Goal: Transaction & Acquisition: Purchase product/service

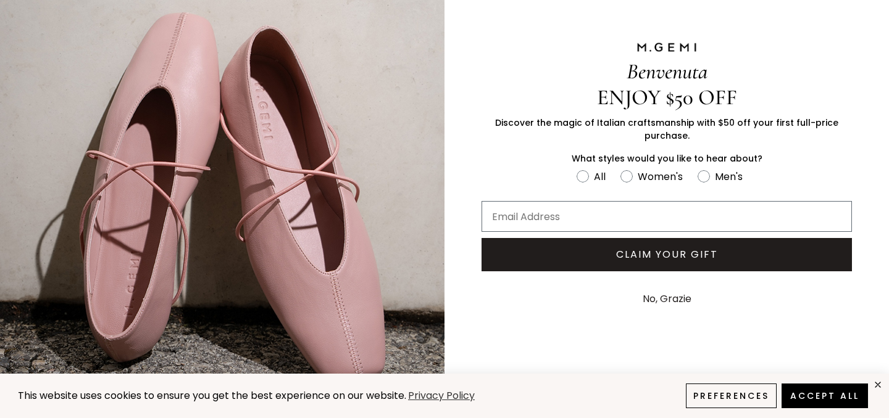
scroll to position [79, 0]
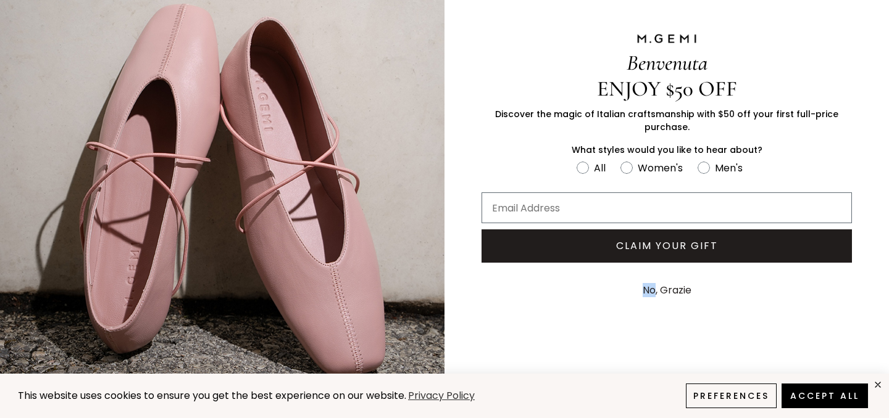
click at [675, 296] on button "No, Grazie" at bounding box center [666, 290] width 61 height 31
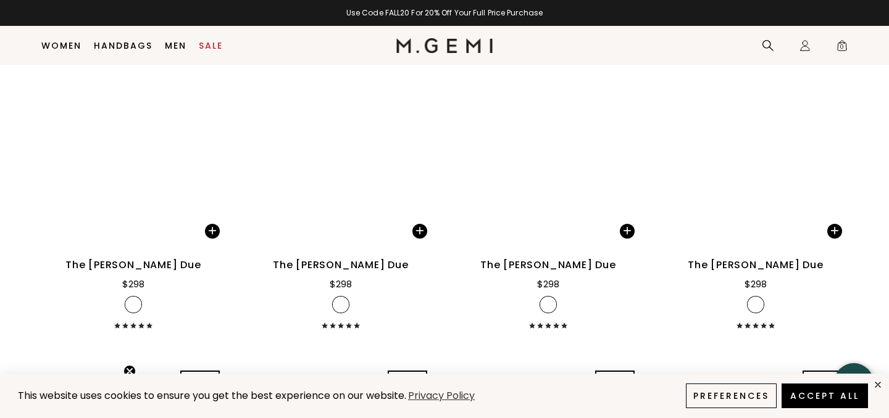
scroll to position [6193, 0]
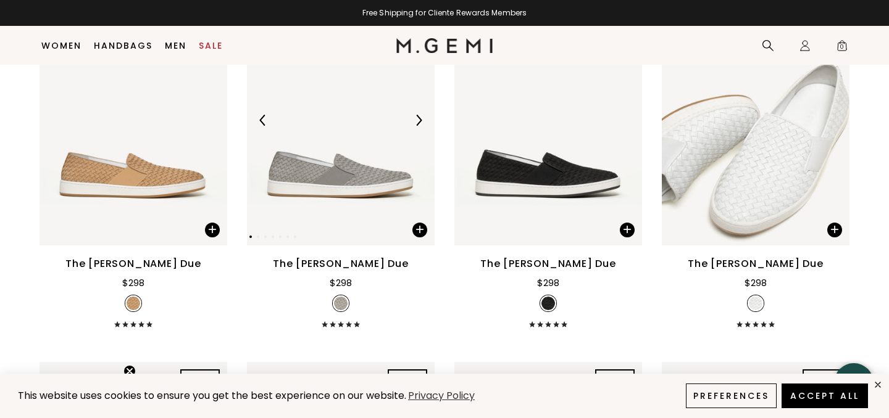
click at [364, 148] on img at bounding box center [341, 120] width 188 height 250
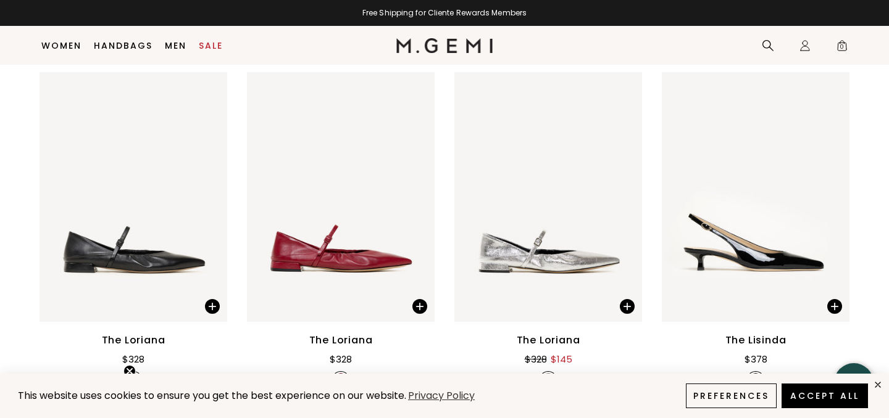
scroll to position [3038, 0]
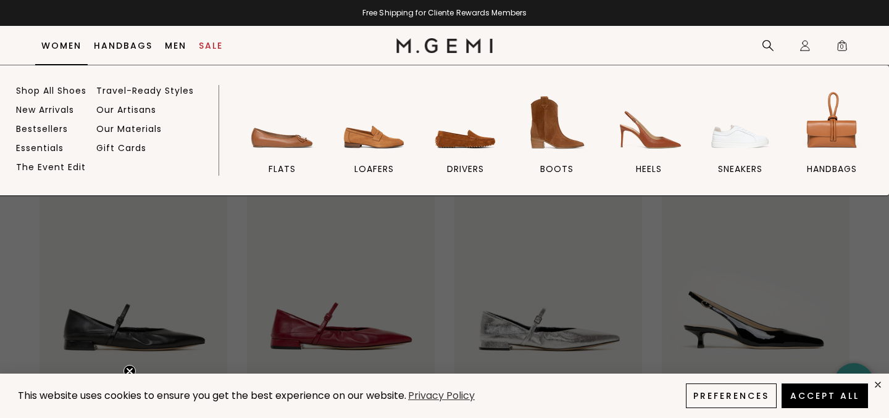
click at [76, 46] on link "Women" at bounding box center [61, 46] width 40 height 10
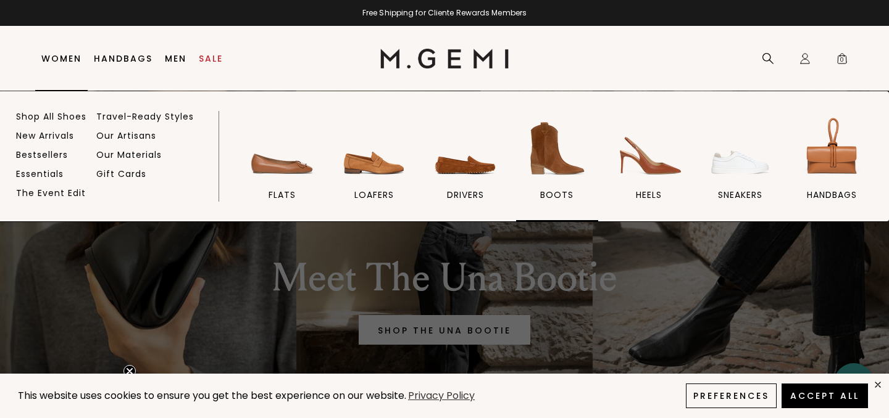
click at [562, 191] on span "BOOTS" at bounding box center [556, 194] width 33 height 11
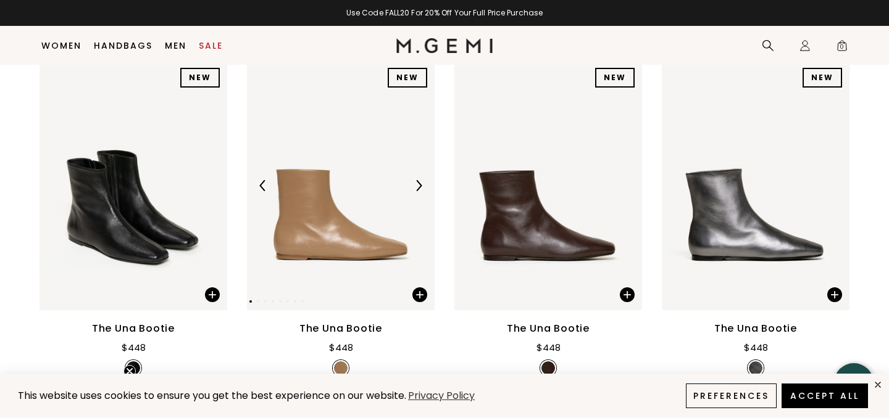
scroll to position [198, 0]
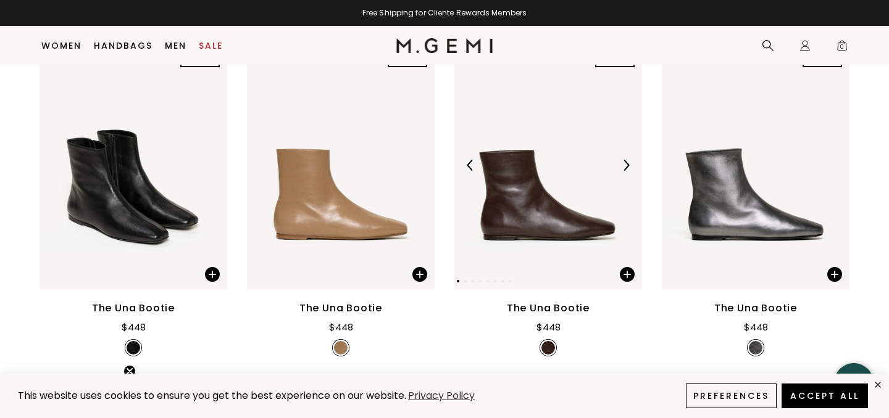
click at [533, 207] on img at bounding box center [548, 165] width 188 height 250
click at [627, 162] on img at bounding box center [625, 165] width 11 height 11
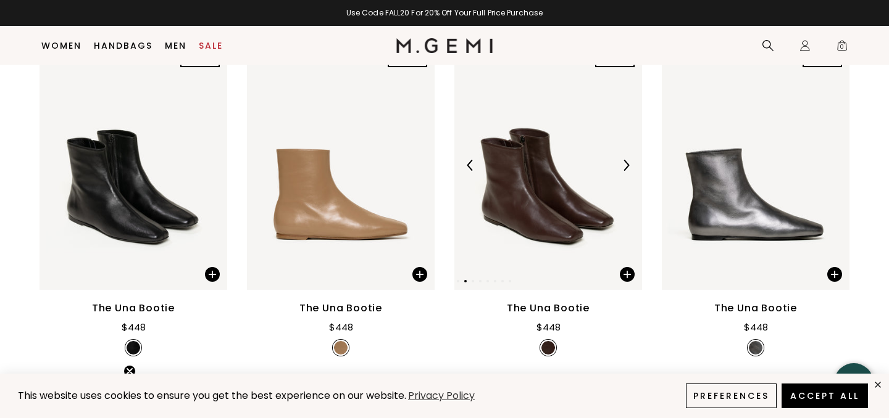
click at [627, 162] on img at bounding box center [625, 165] width 11 height 11
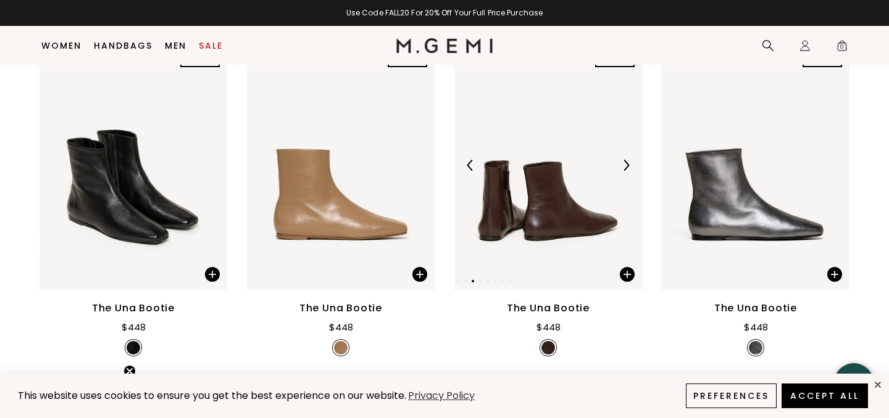
click at [627, 162] on img at bounding box center [625, 165] width 11 height 11
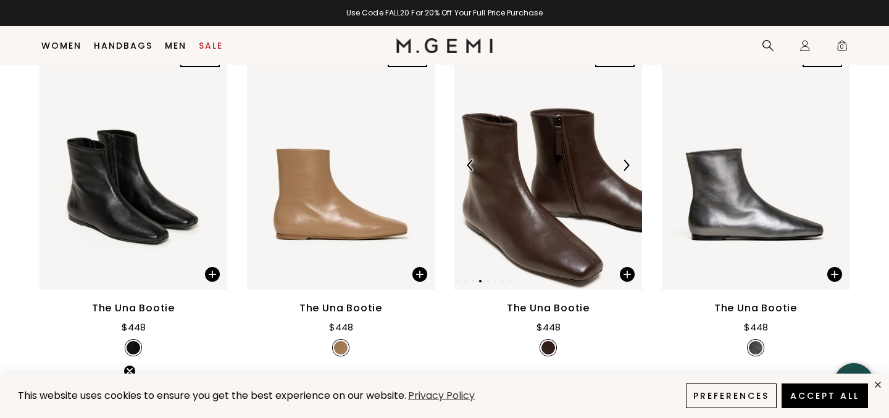
click at [627, 162] on img at bounding box center [625, 165] width 11 height 11
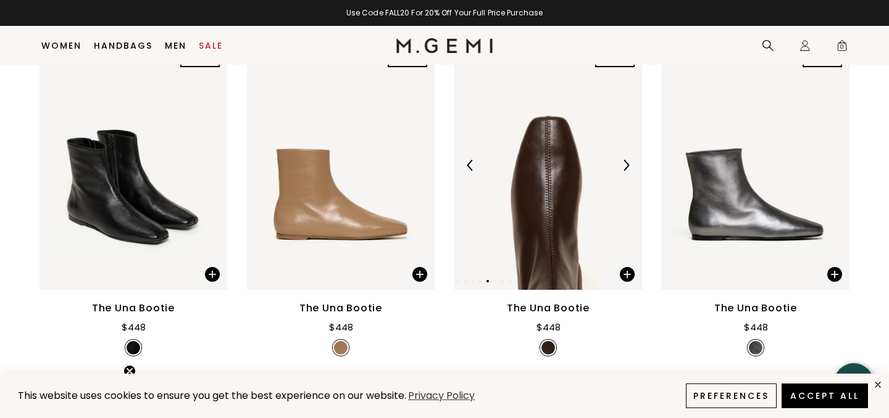
click at [627, 162] on img at bounding box center [625, 165] width 11 height 11
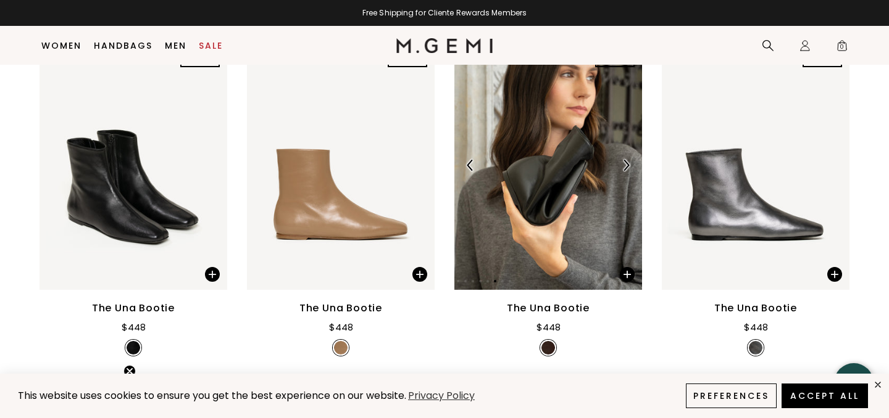
click at [626, 160] on img at bounding box center [625, 165] width 11 height 11
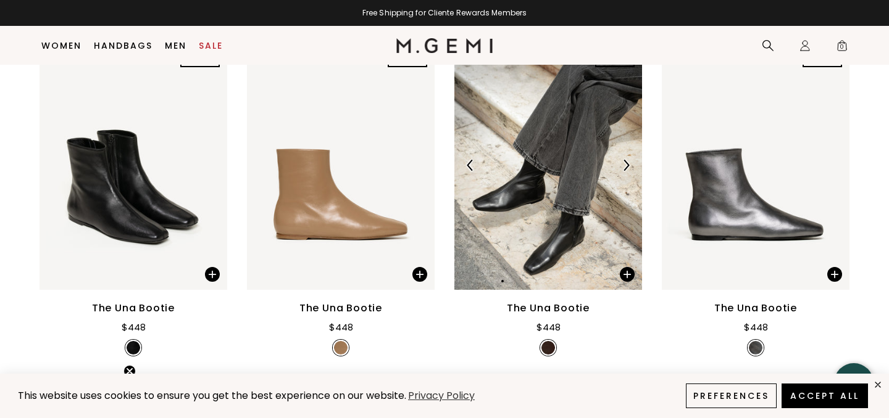
click at [510, 193] on img at bounding box center [548, 165] width 188 height 250
click at [303, 222] on img at bounding box center [341, 165] width 188 height 250
click at [418, 165] on img at bounding box center [418, 165] width 11 height 11
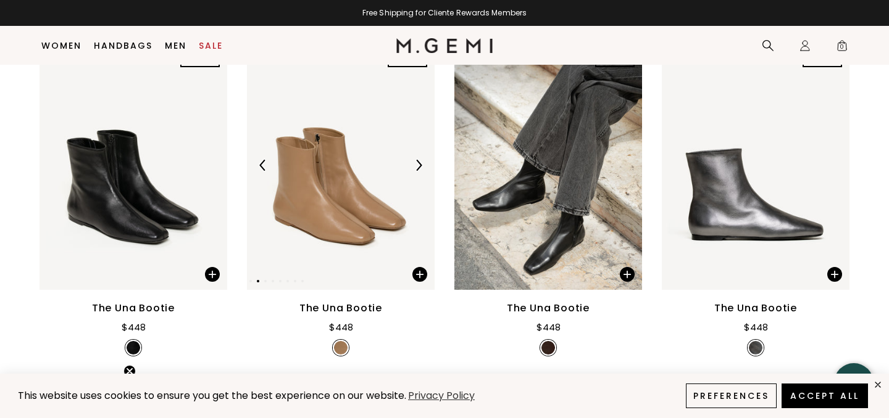
click at [418, 165] on img at bounding box center [418, 165] width 11 height 11
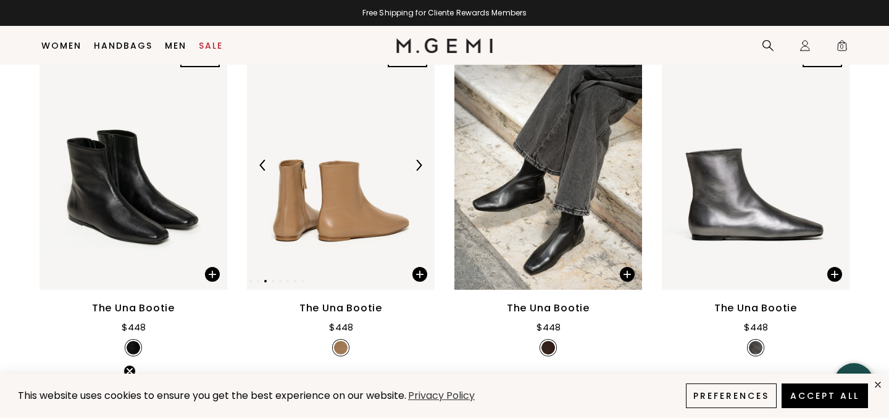
click at [418, 165] on img at bounding box center [418, 165] width 11 height 11
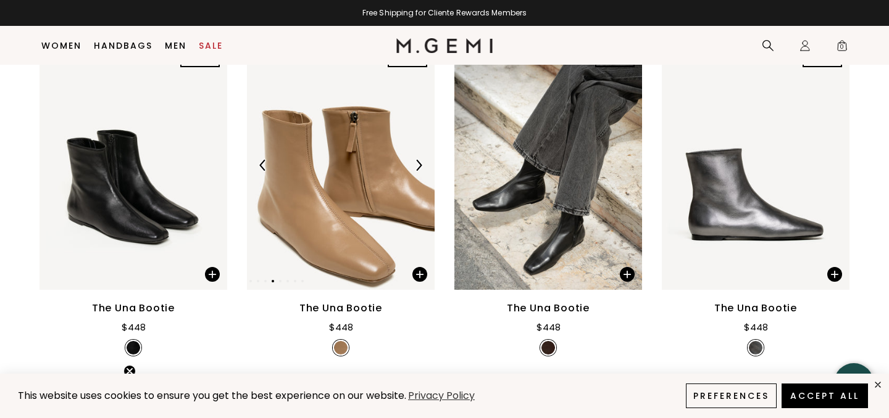
click at [418, 165] on img at bounding box center [418, 165] width 11 height 11
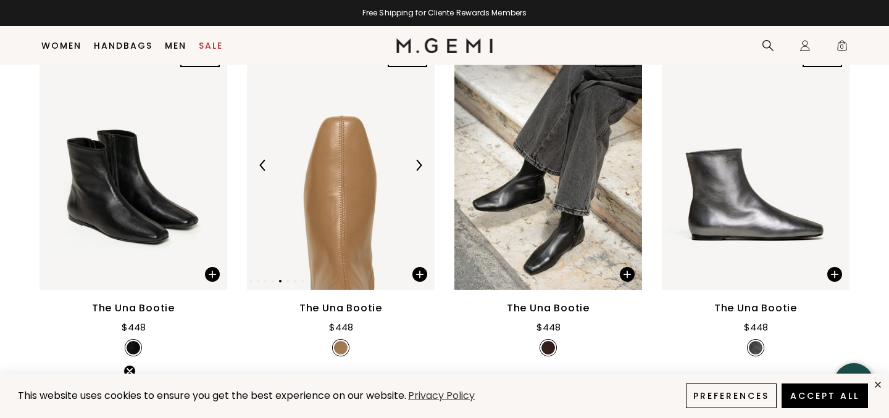
click at [418, 165] on img at bounding box center [418, 165] width 11 height 11
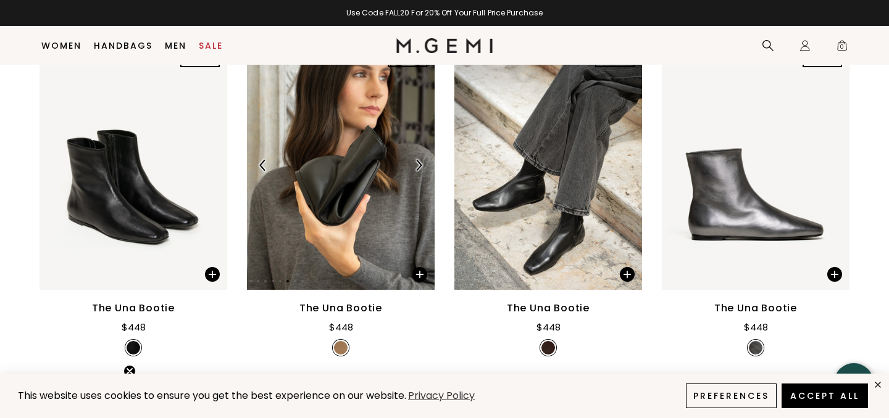
click at [418, 165] on img at bounding box center [418, 165] width 11 height 11
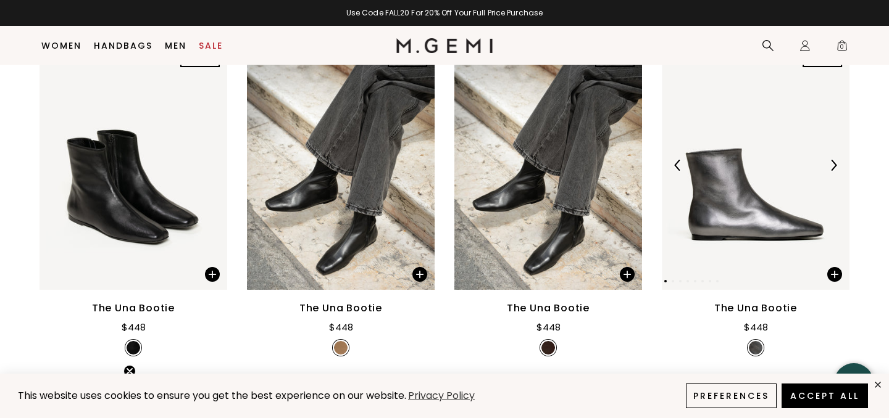
click at [763, 242] on img at bounding box center [756, 165] width 188 height 250
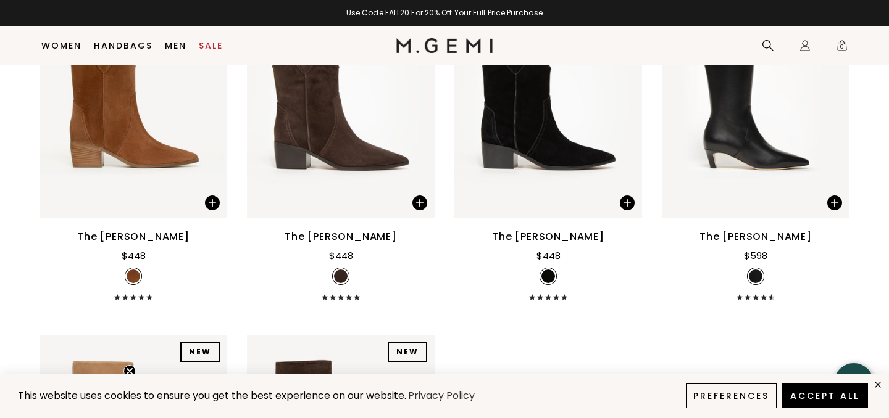
scroll to position [0, 0]
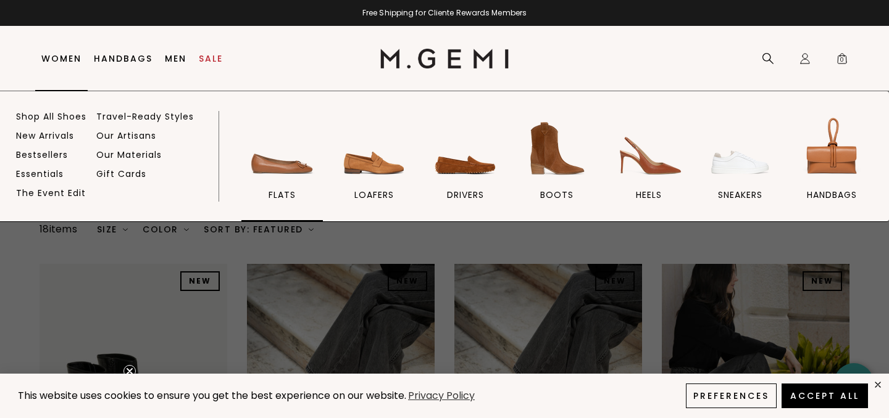
click at [264, 183] on img at bounding box center [282, 148] width 69 height 69
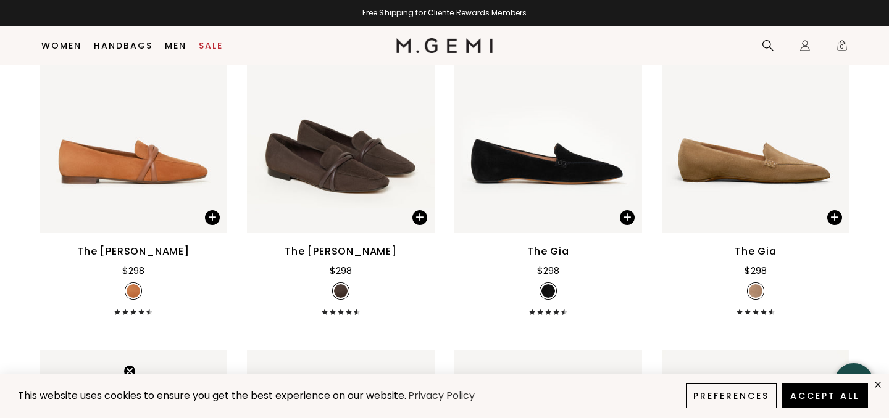
scroll to position [623, 0]
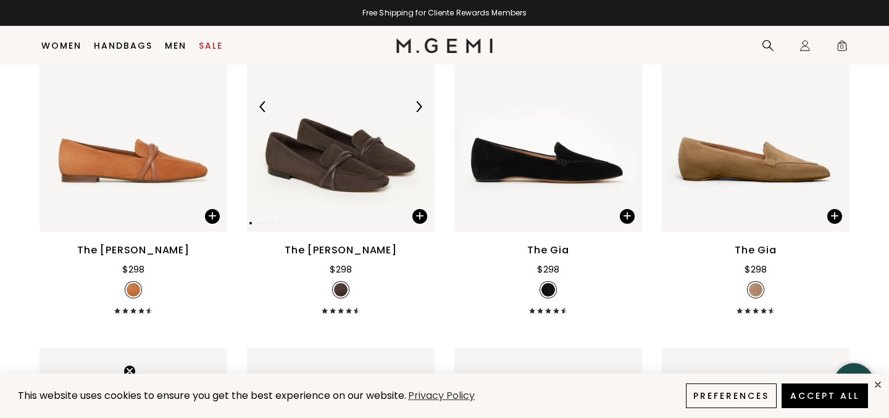
click at [362, 163] on img at bounding box center [341, 106] width 188 height 250
click at [164, 166] on img at bounding box center [134, 106] width 188 height 250
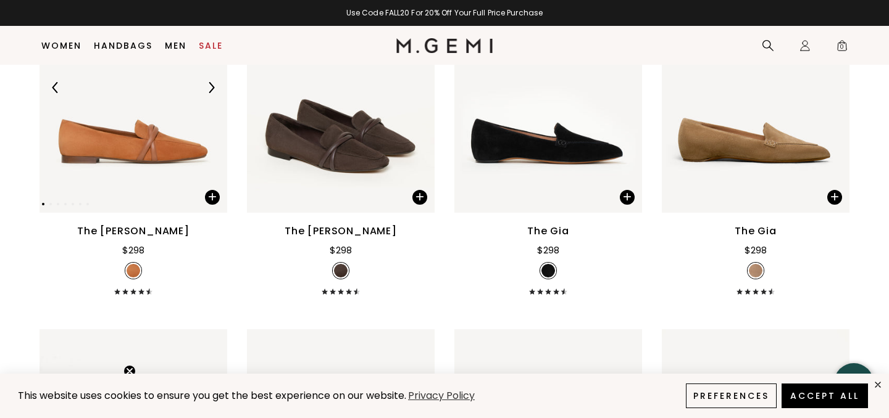
scroll to position [646, 0]
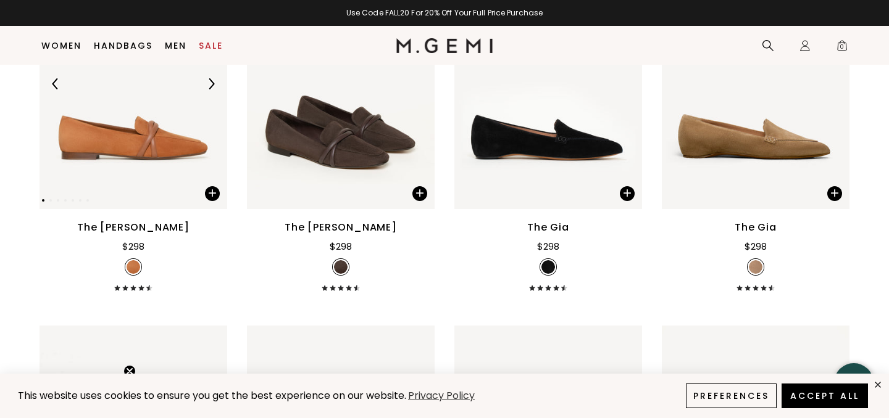
click at [213, 84] on img at bounding box center [211, 83] width 11 height 11
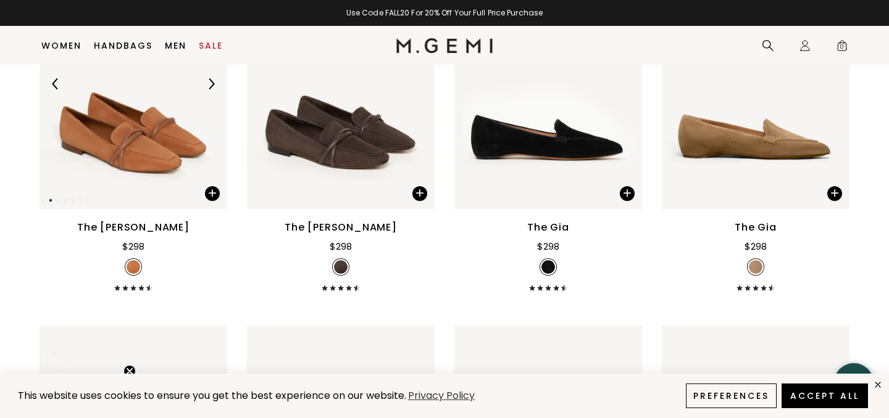
click at [213, 84] on img at bounding box center [211, 83] width 11 height 11
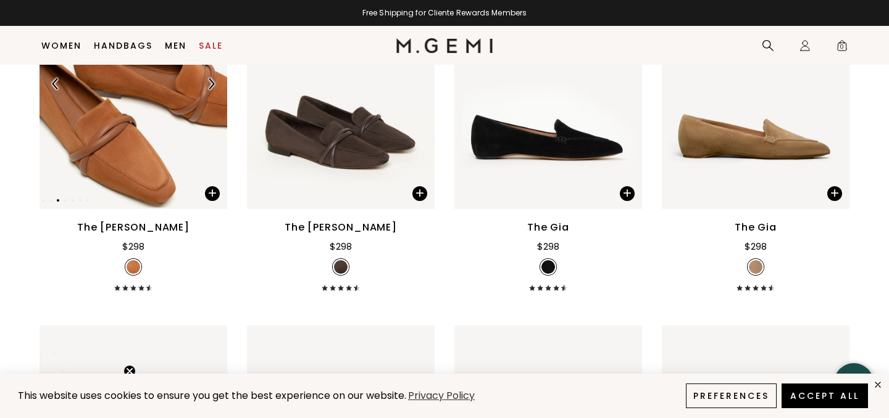
click at [213, 84] on img at bounding box center [211, 83] width 11 height 11
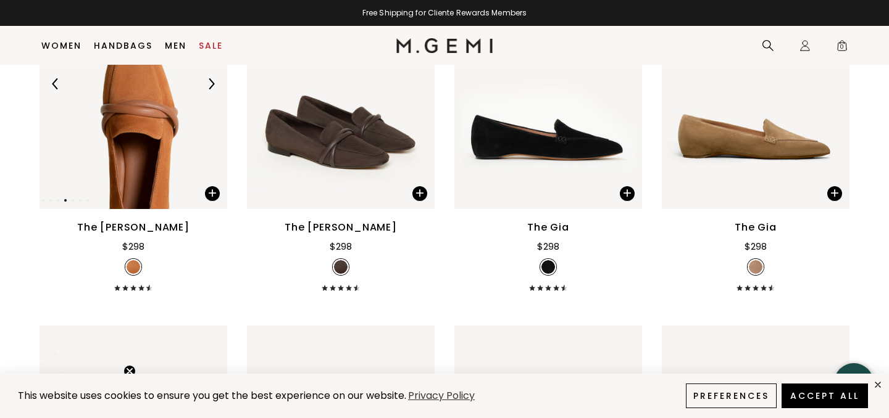
click at [213, 84] on img at bounding box center [211, 83] width 11 height 11
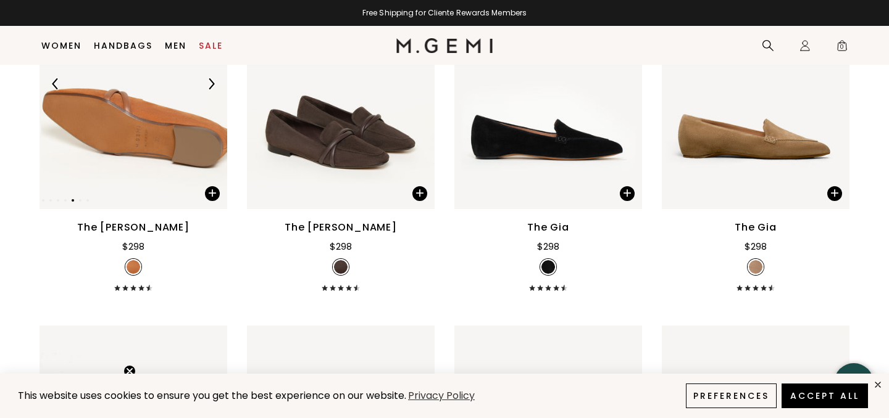
click at [213, 84] on img at bounding box center [211, 83] width 11 height 11
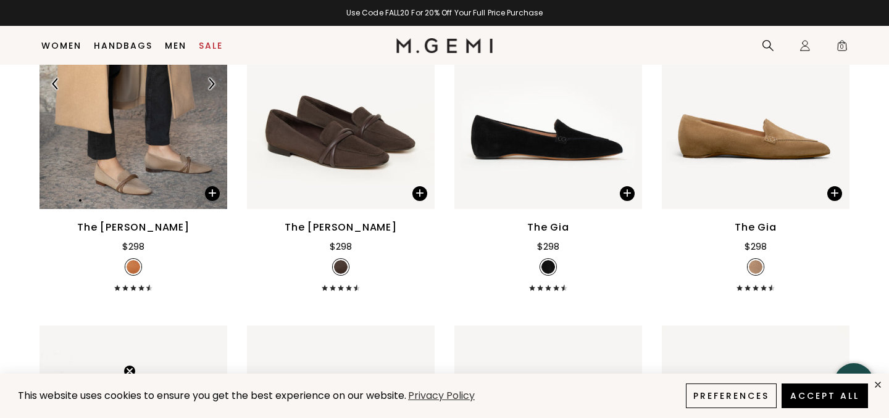
click at [212, 83] on img at bounding box center [211, 83] width 11 height 11
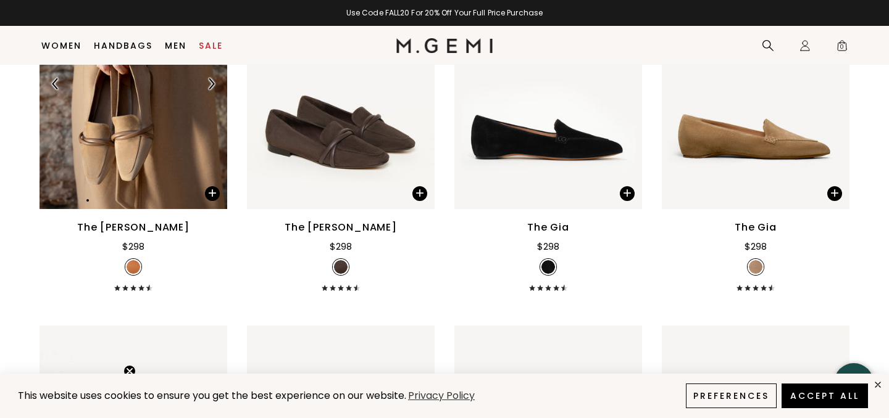
click at [212, 83] on img at bounding box center [211, 83] width 11 height 11
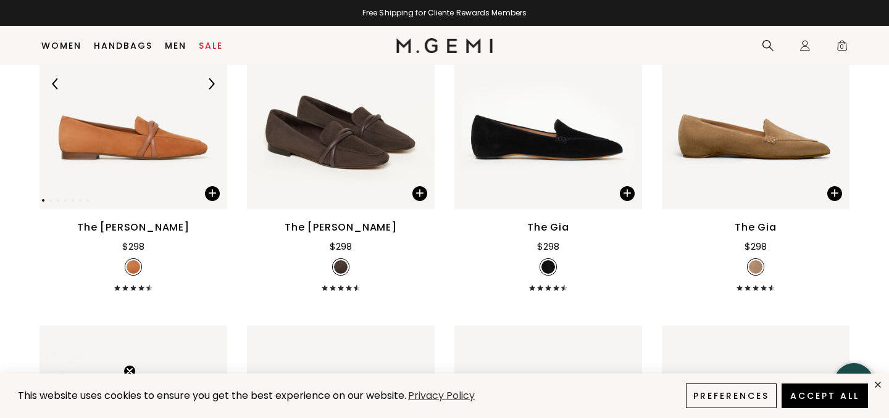
click at [212, 83] on img at bounding box center [211, 83] width 11 height 11
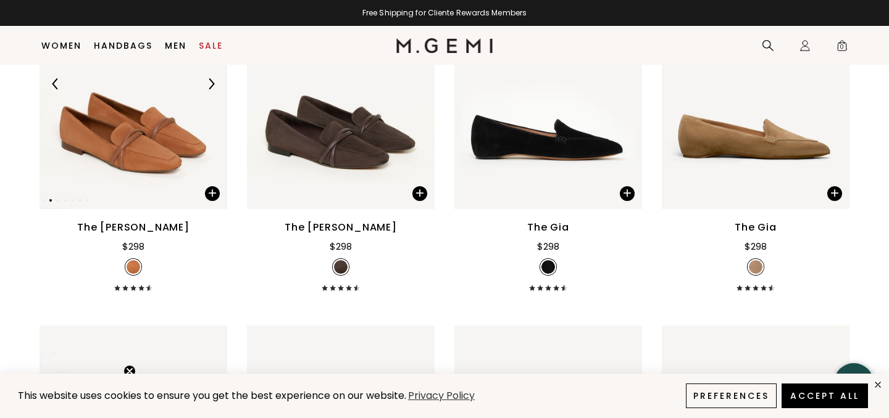
click at [212, 83] on img at bounding box center [211, 83] width 11 height 11
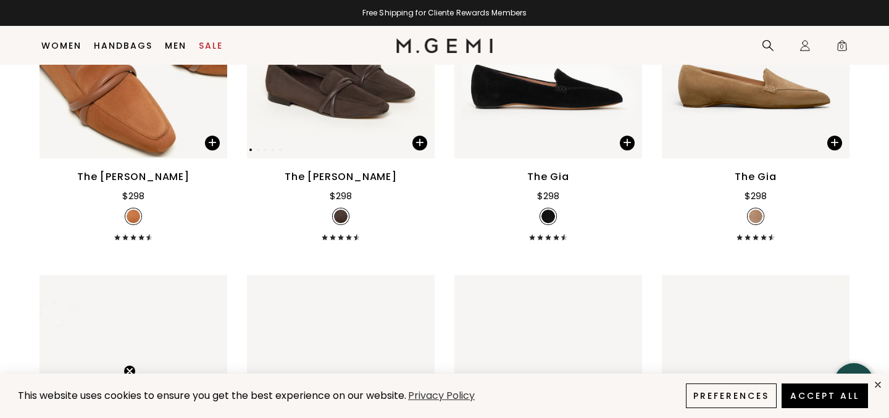
scroll to position [691, 0]
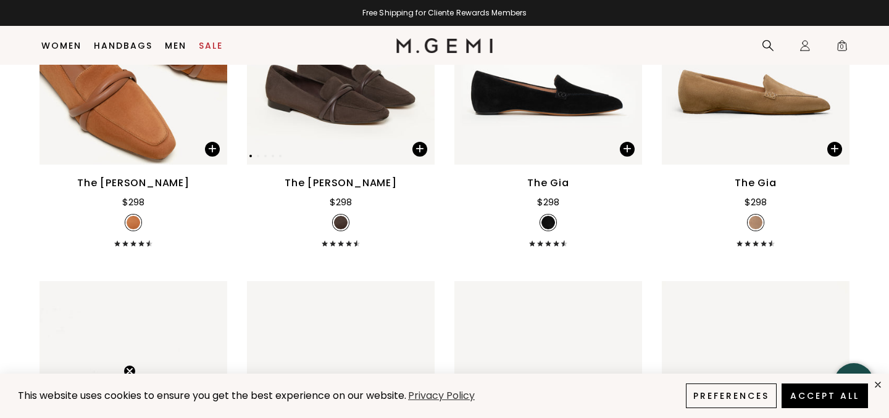
click at [346, 120] on img at bounding box center [341, 39] width 188 height 250
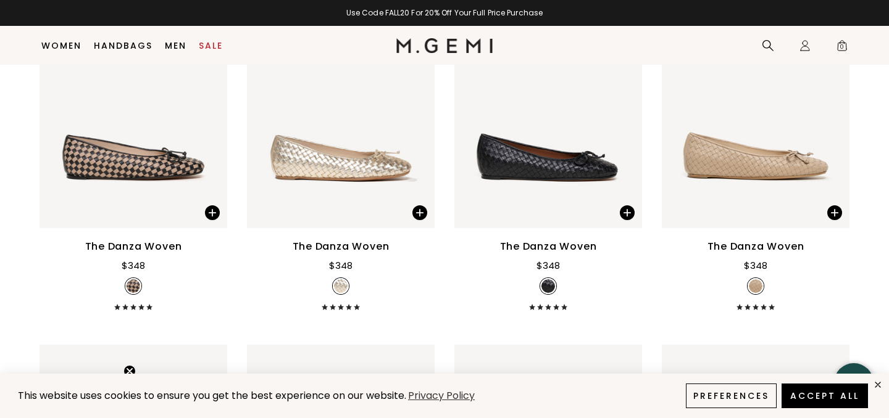
scroll to position [1364, 0]
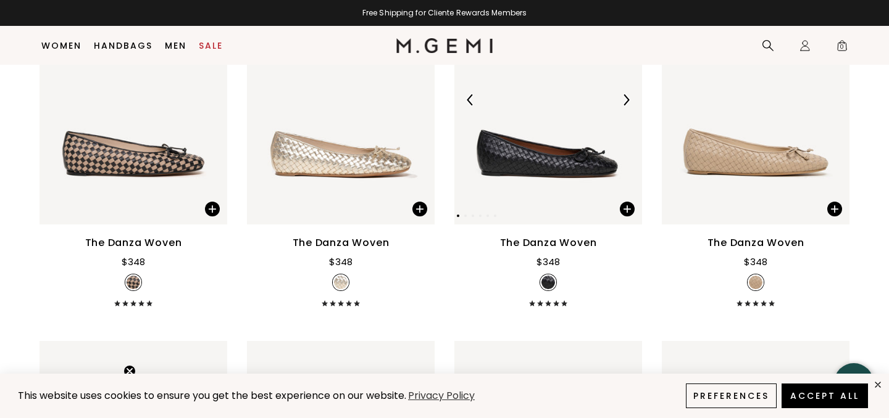
click at [583, 169] on img at bounding box center [548, 100] width 188 height 250
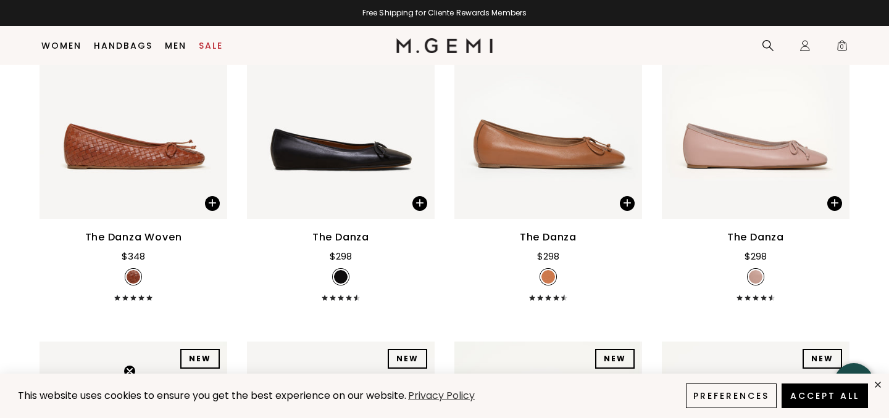
scroll to position [1744, 0]
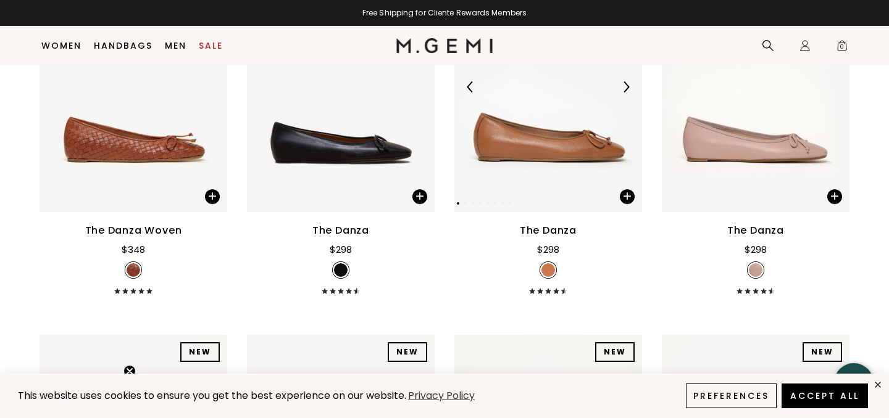
click at [544, 148] on img at bounding box center [548, 87] width 188 height 250
click at [625, 86] on img at bounding box center [625, 86] width 11 height 11
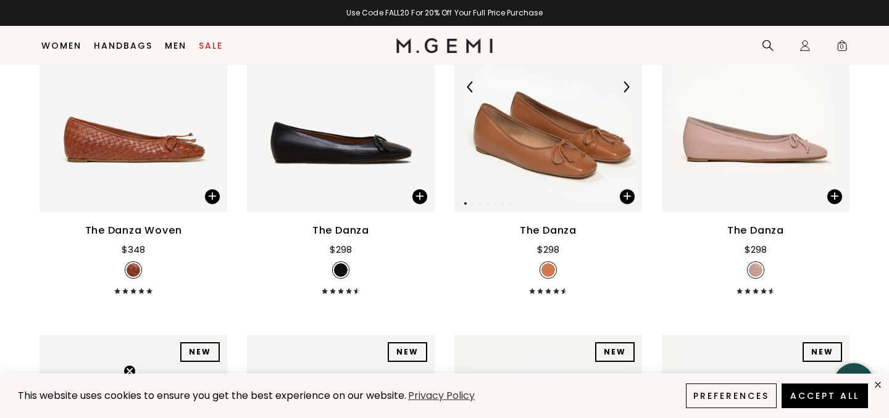
click at [625, 86] on img at bounding box center [625, 86] width 11 height 11
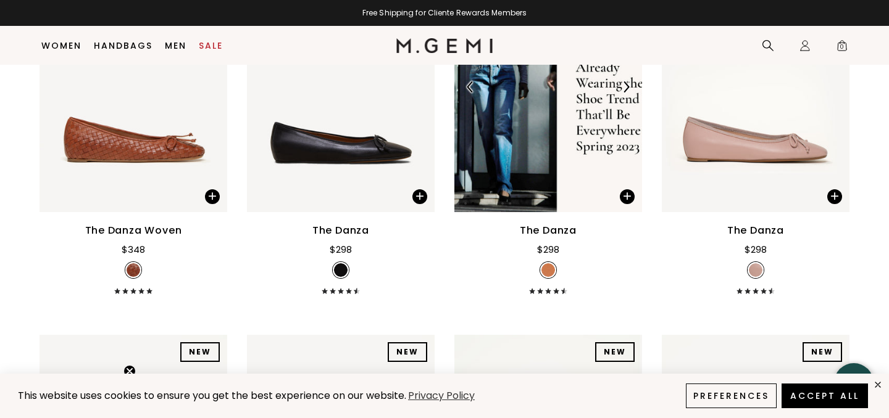
click at [583, 104] on img at bounding box center [548, 87] width 188 height 250
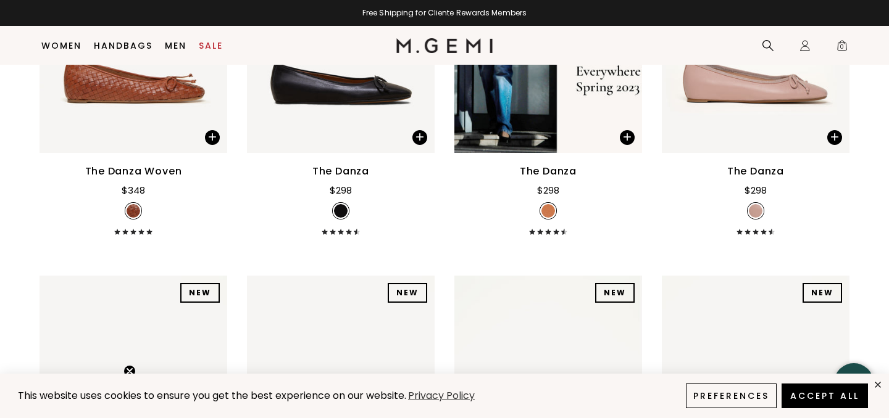
scroll to position [1800, 0]
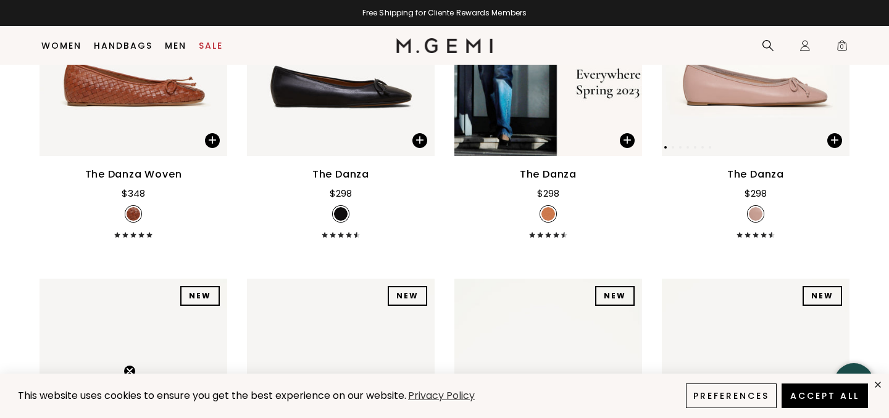
click at [765, 88] on img at bounding box center [756, 31] width 188 height 250
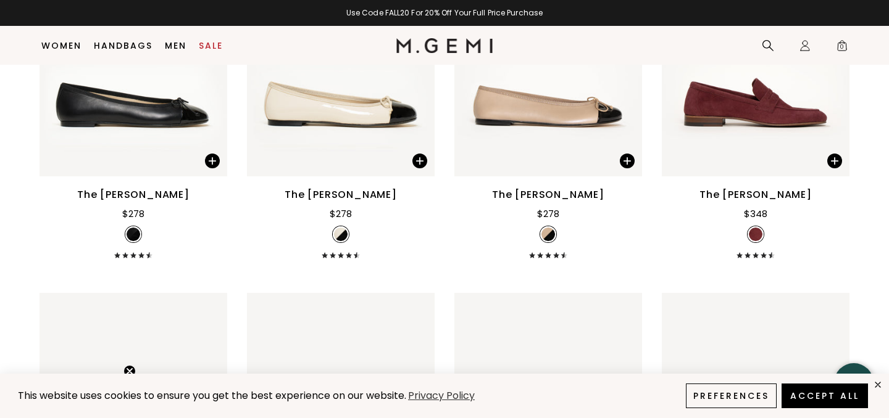
scroll to position [4727, 0]
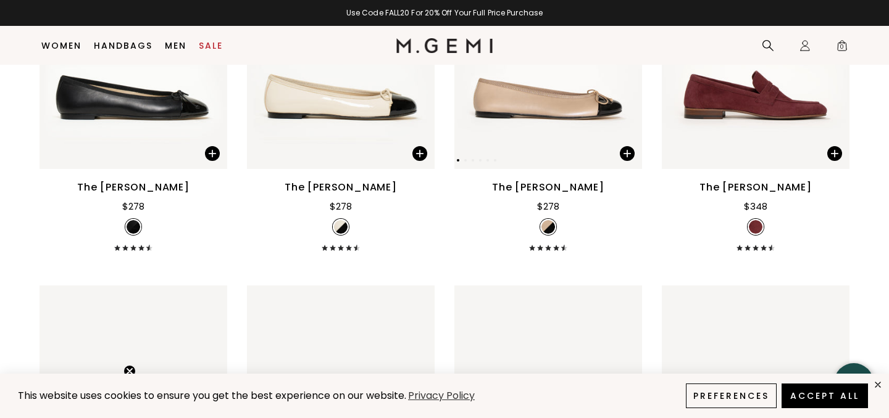
click at [586, 98] on img at bounding box center [548, 44] width 188 height 250
click at [546, 231] on img at bounding box center [548, 227] width 14 height 14
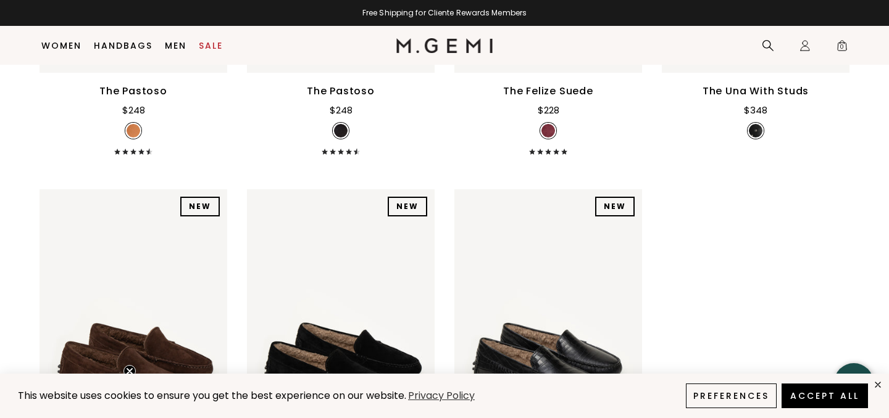
scroll to position [6627, 0]
